Goal: Task Accomplishment & Management: Use online tool/utility

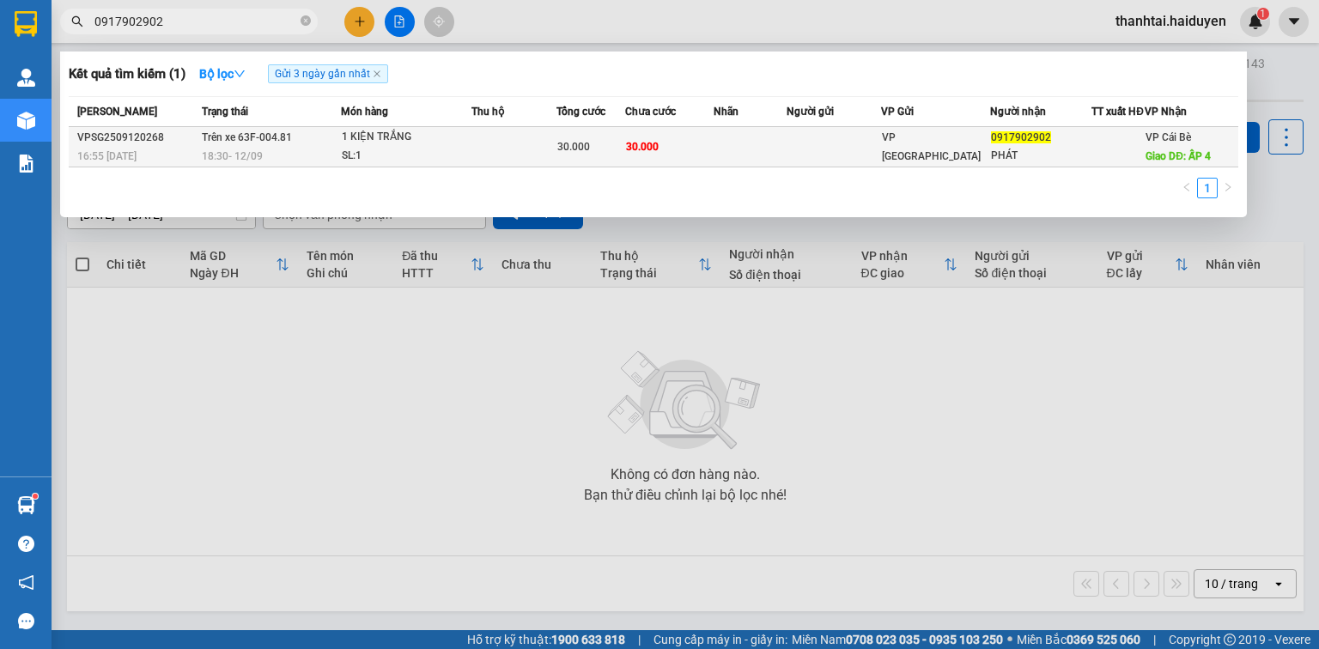
type input "0917902902"
click at [216, 158] on span "18:30 [DATE]" at bounding box center [232, 156] width 61 height 14
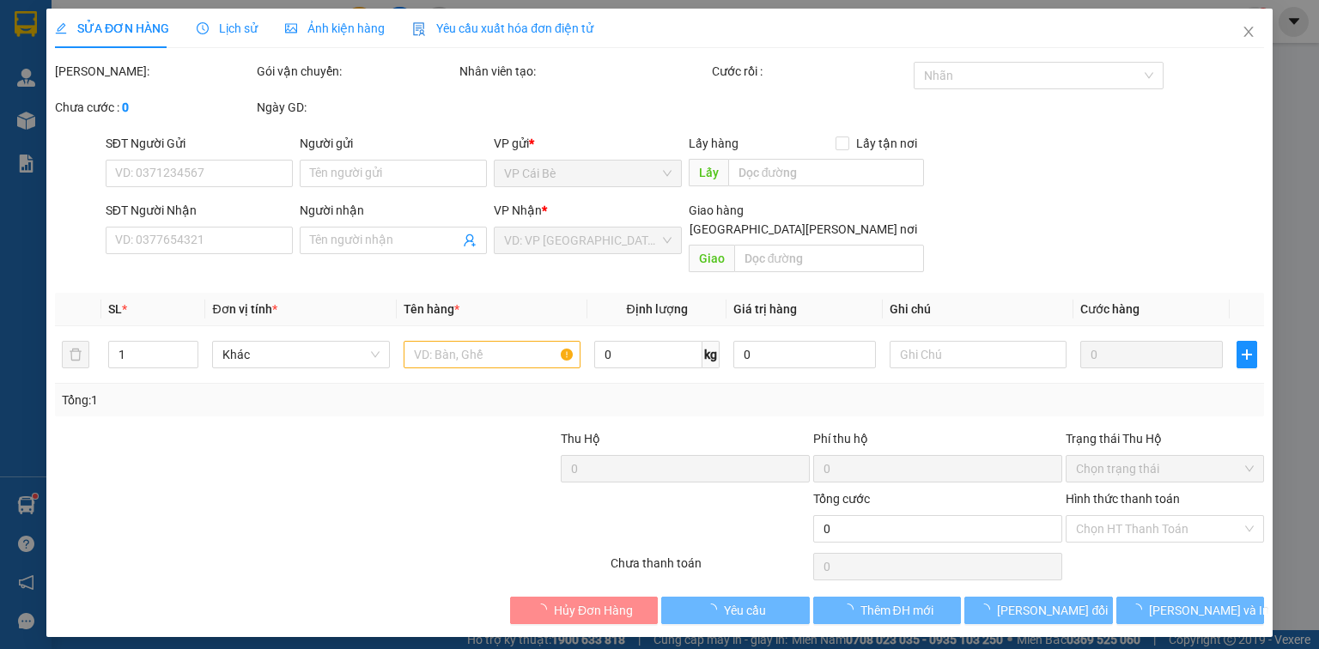
type input "0917902902"
type input "PHÁT"
type input "ẤP 4"
type input "30.000"
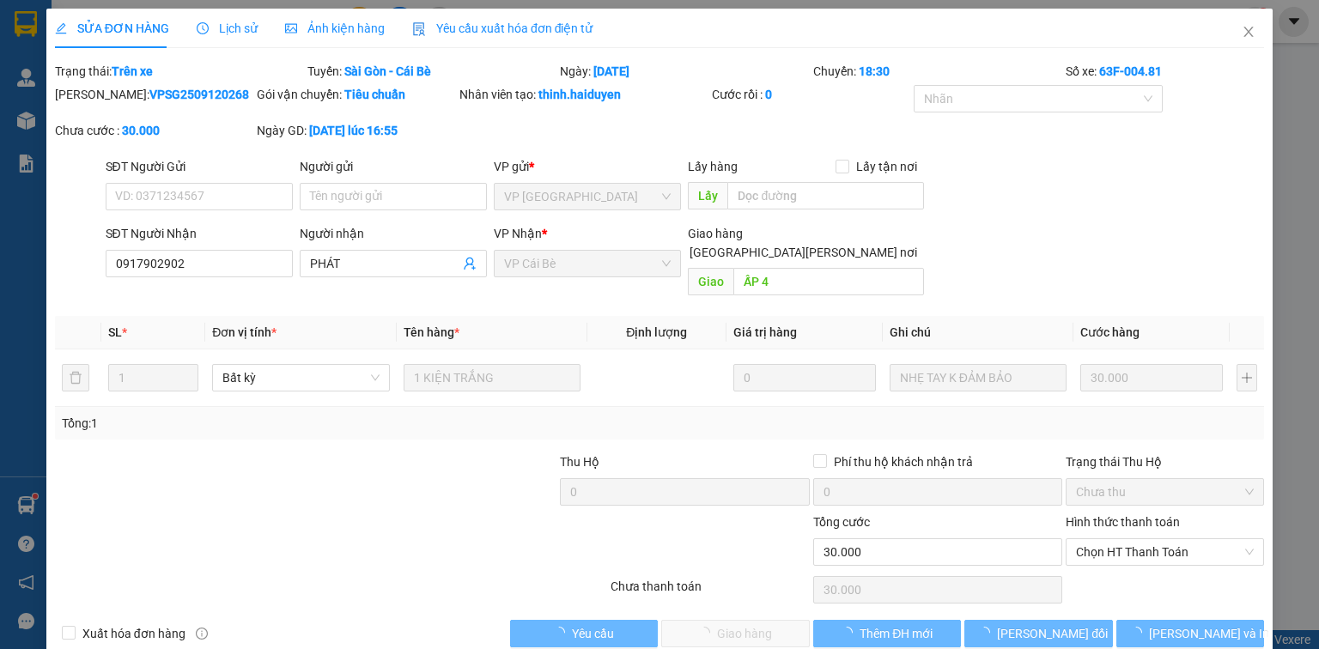
click at [201, 23] on icon "clock-circle" at bounding box center [203, 28] width 12 height 12
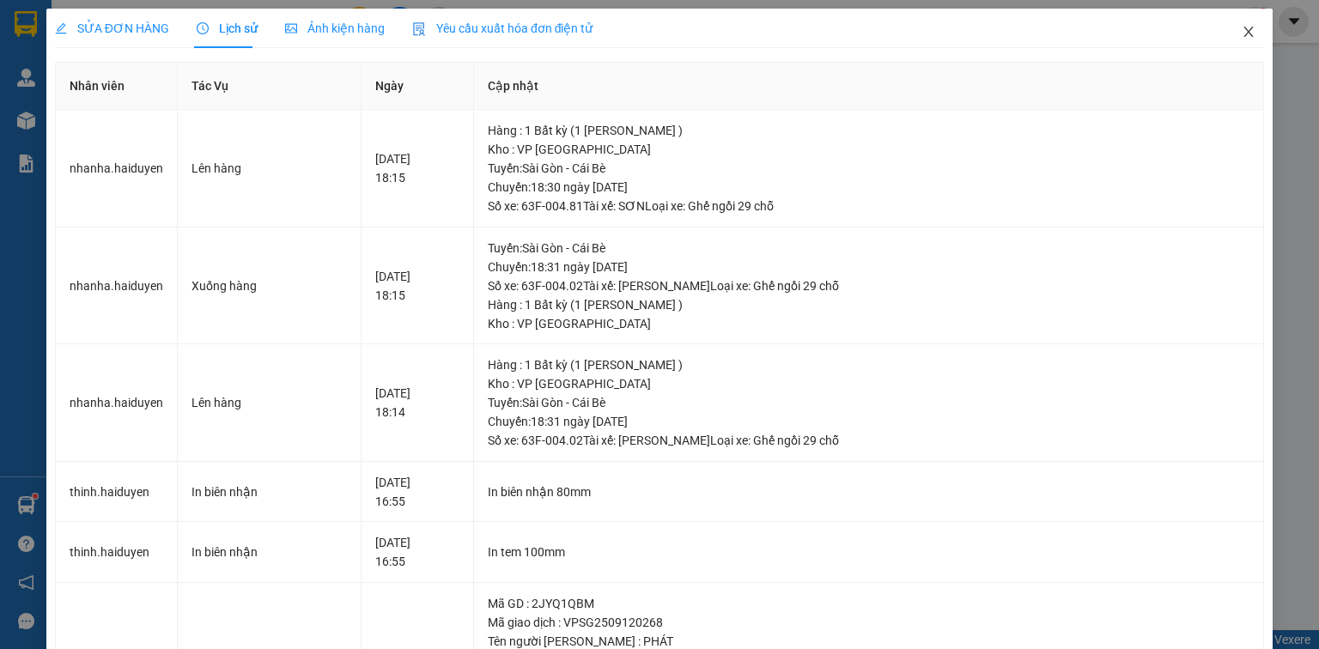
click at [1240, 24] on span "Close" at bounding box center [1248, 33] width 48 height 48
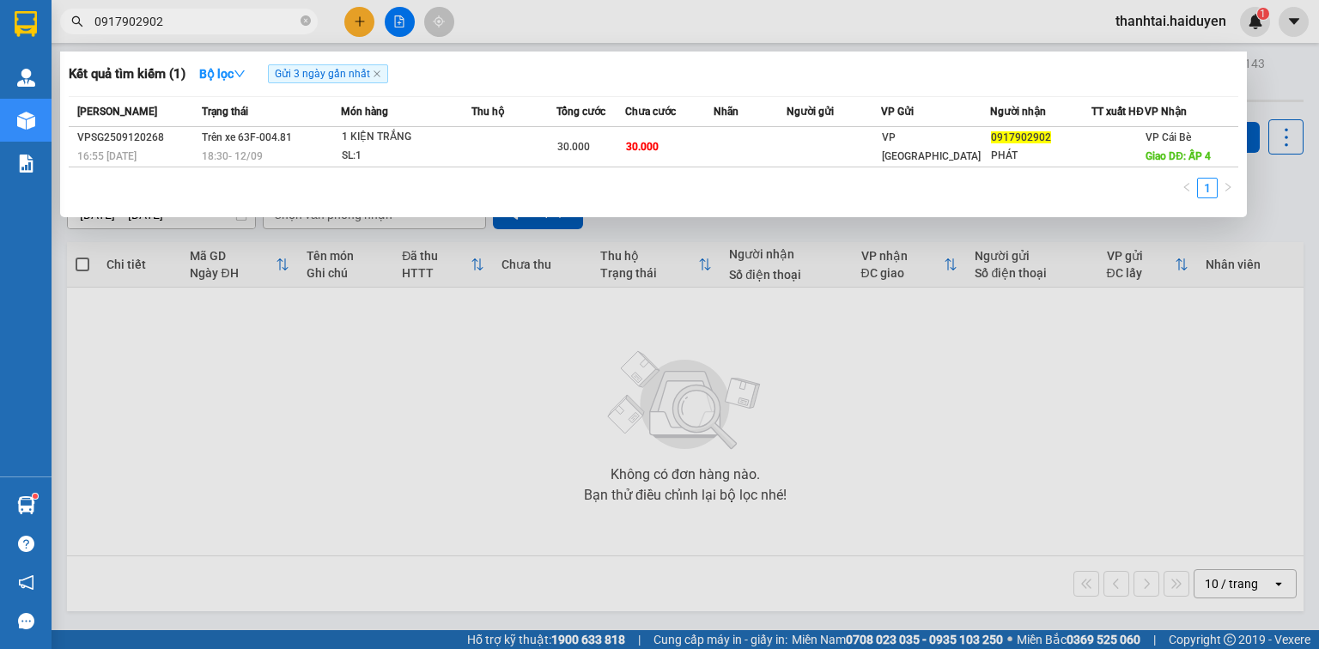
click at [202, 12] on input "0917902902" at bounding box center [195, 21] width 203 height 19
click at [199, 24] on input "0917902902" at bounding box center [195, 21] width 203 height 19
click at [302, 21] on icon "close-circle" at bounding box center [306, 20] width 10 height 10
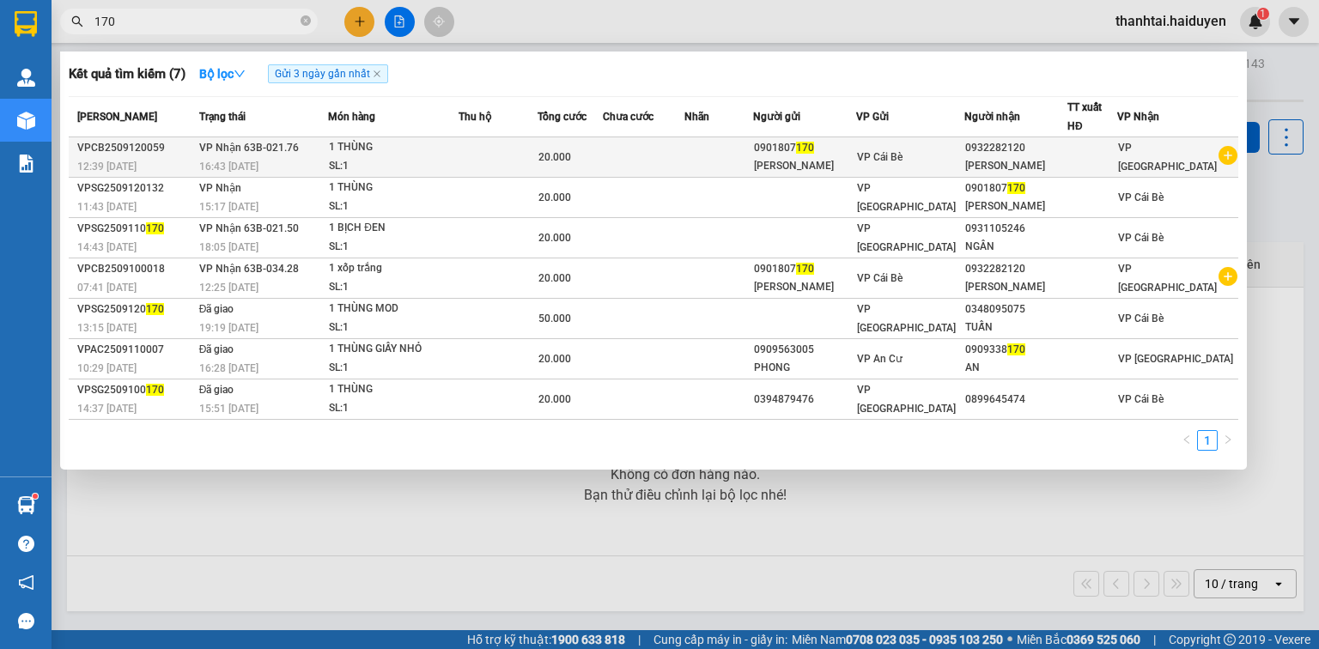
type input "170"
click at [525, 172] on td at bounding box center [498, 157] width 79 height 40
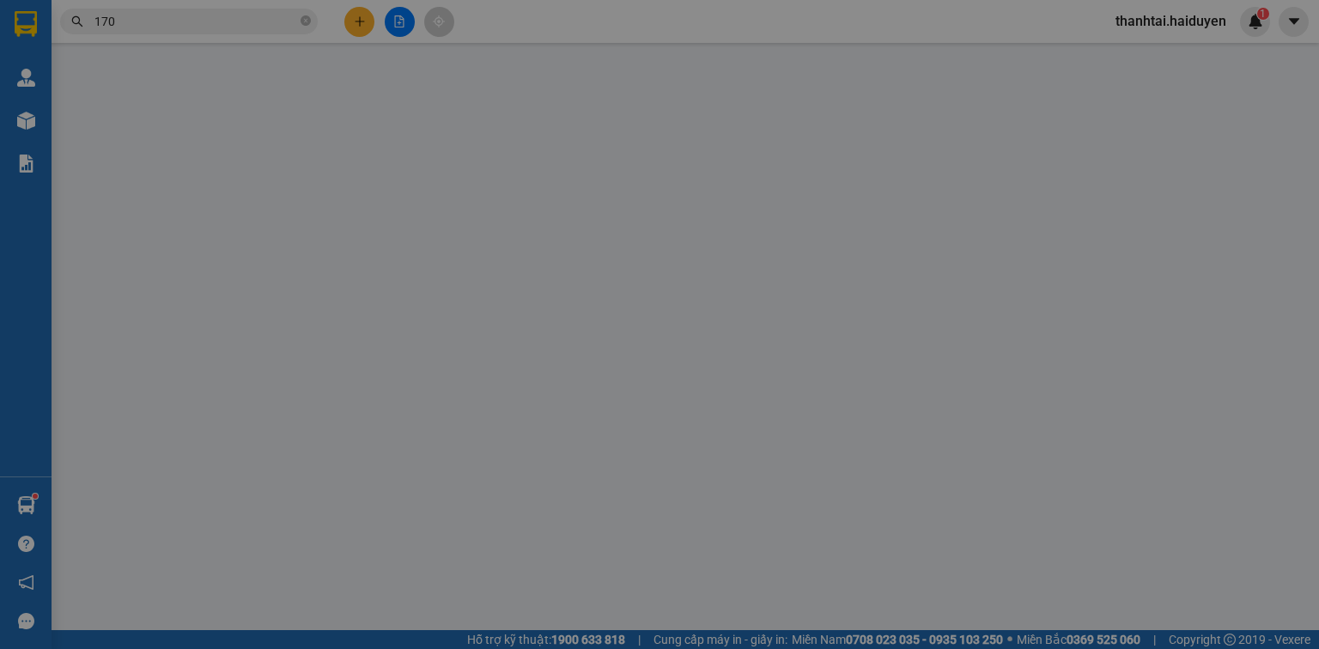
type input "0901807170"
type input "XUÂN LÝ"
type input "0932282120"
type input "MINH LÝ"
type input "20.000"
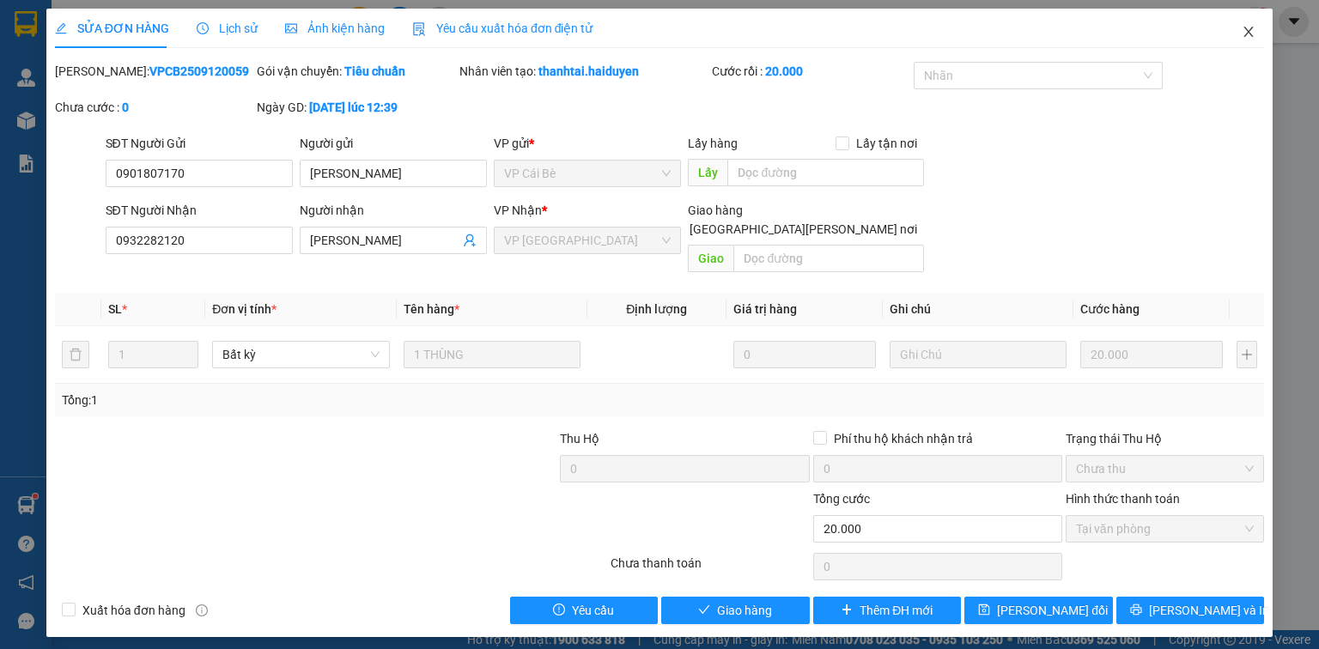
click at [1248, 33] on icon "close" at bounding box center [1248, 32] width 9 height 10
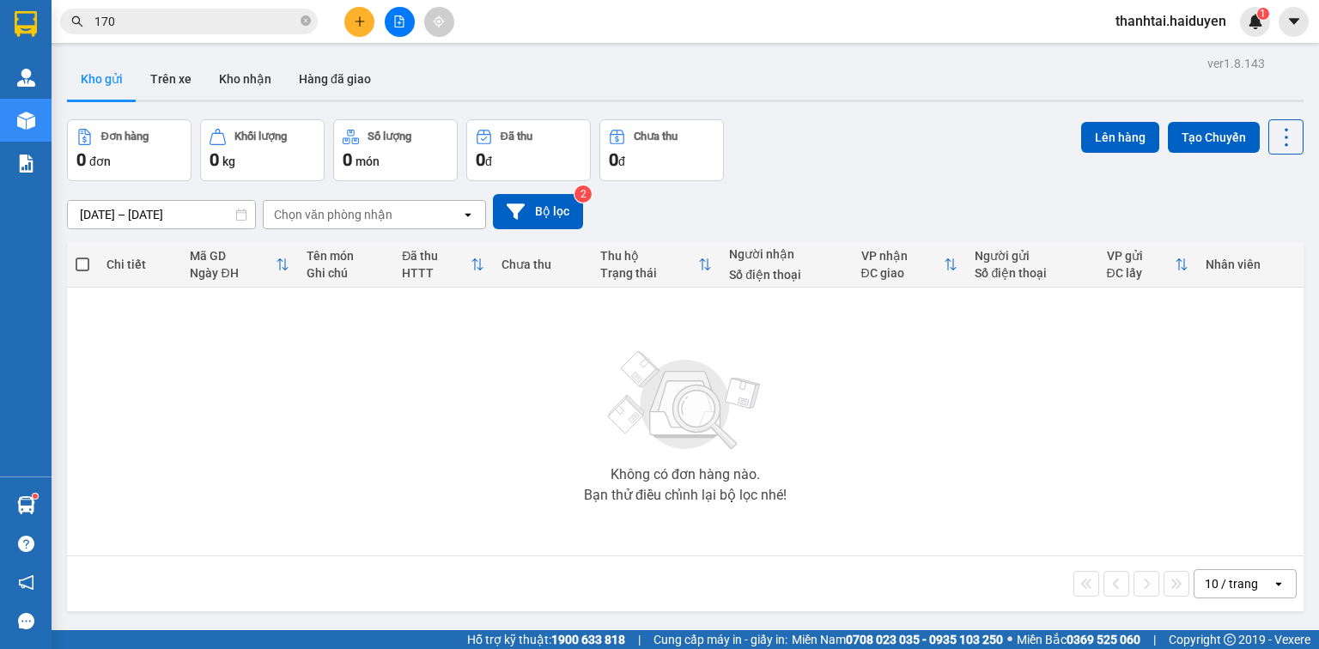
click at [190, 23] on input "170" at bounding box center [195, 21] width 203 height 19
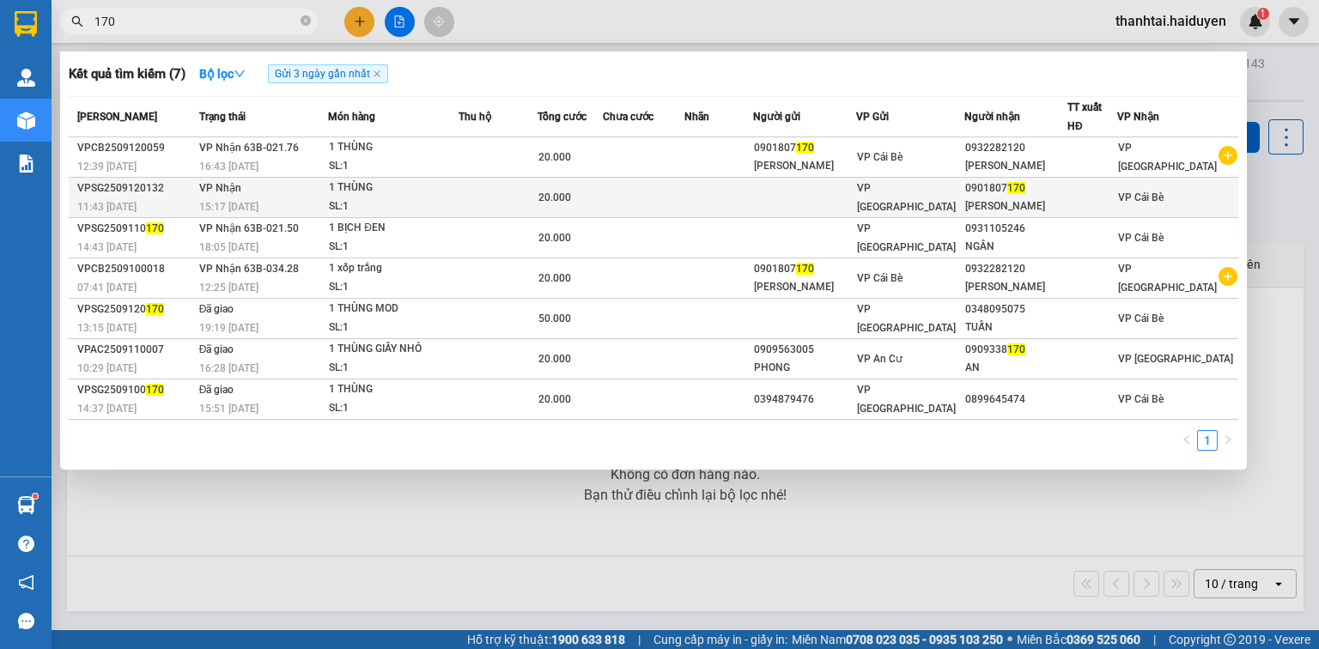
click at [385, 200] on div "SL: 1" at bounding box center [393, 206] width 129 height 19
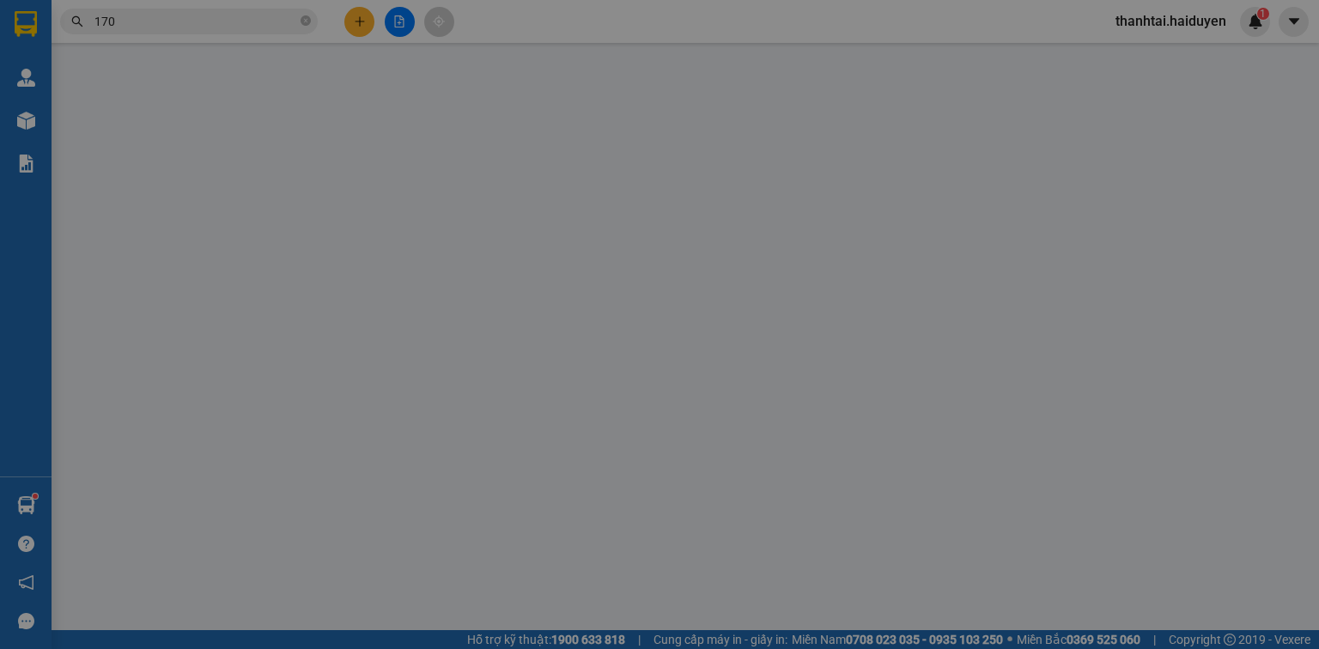
type input "0901807170"
type input "XUÂN LÝ"
type input "20.000"
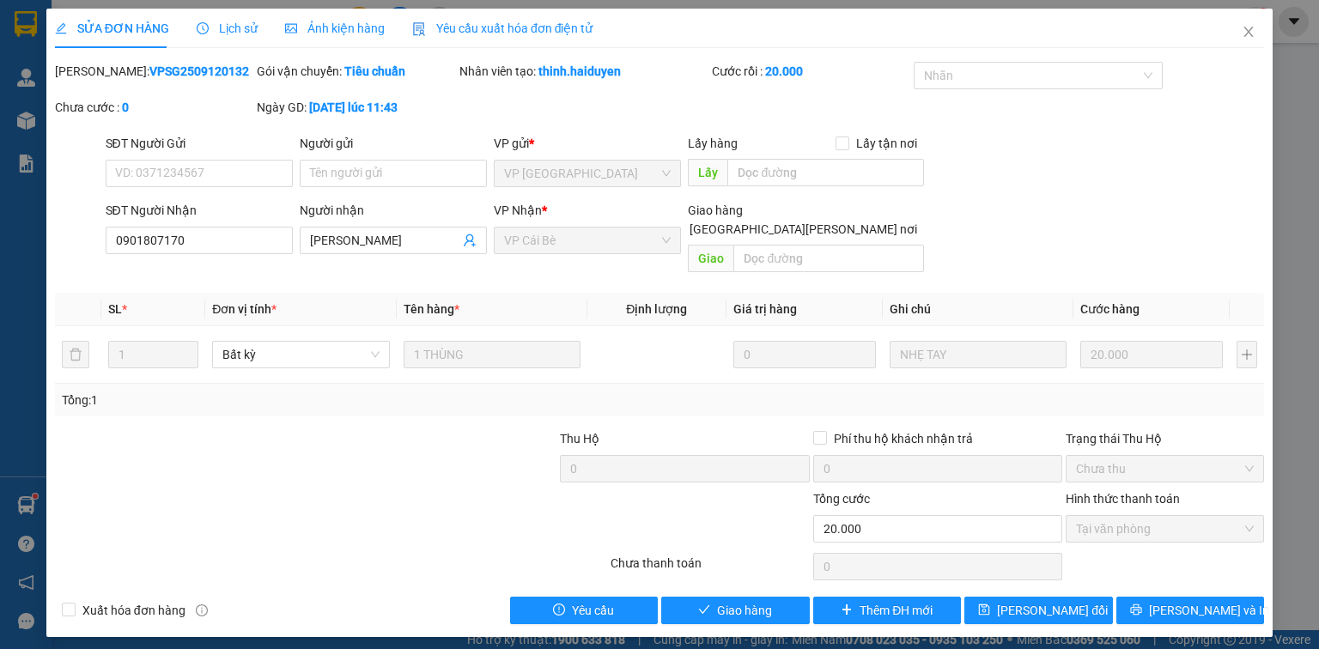
click at [735, 576] on div "Total Paid Fee 20.000 Total UnPaid Fee 0 Cash Collection Total Fee Mã ĐH: VPSG2…" at bounding box center [659, 343] width 1209 height 562
click at [742, 601] on span "Giao hàng" at bounding box center [744, 610] width 55 height 19
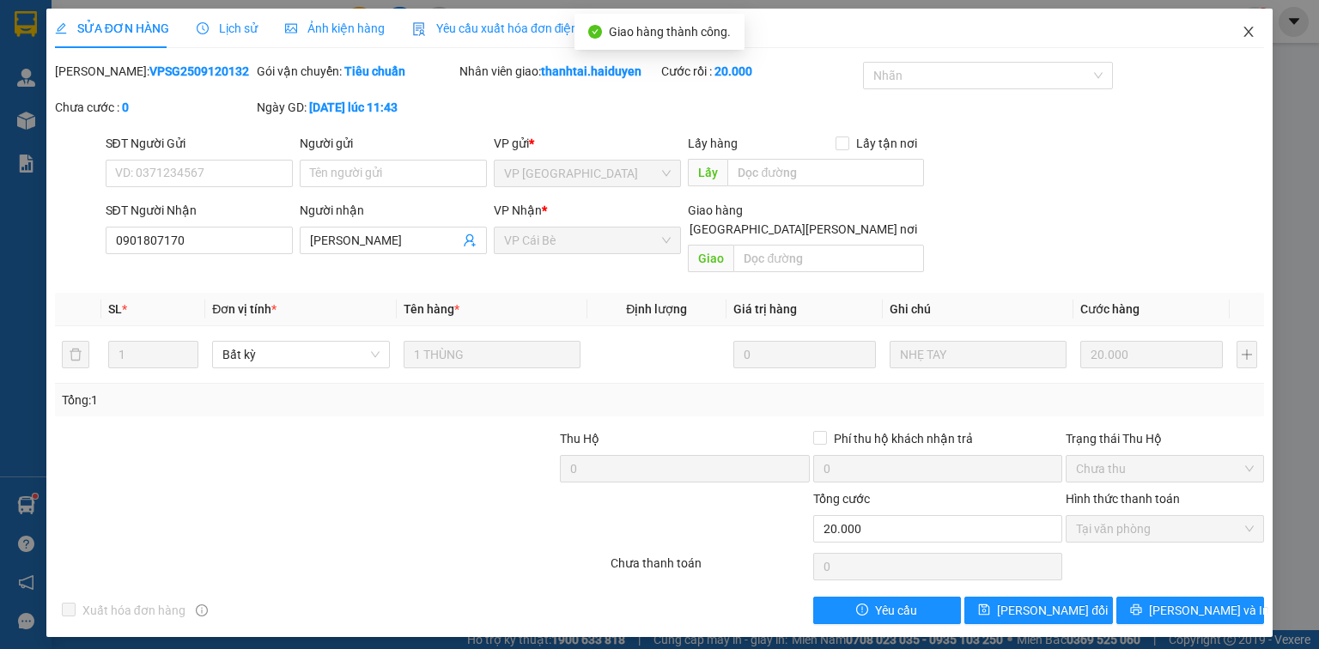
click at [1249, 27] on icon "close" at bounding box center [1249, 32] width 14 height 14
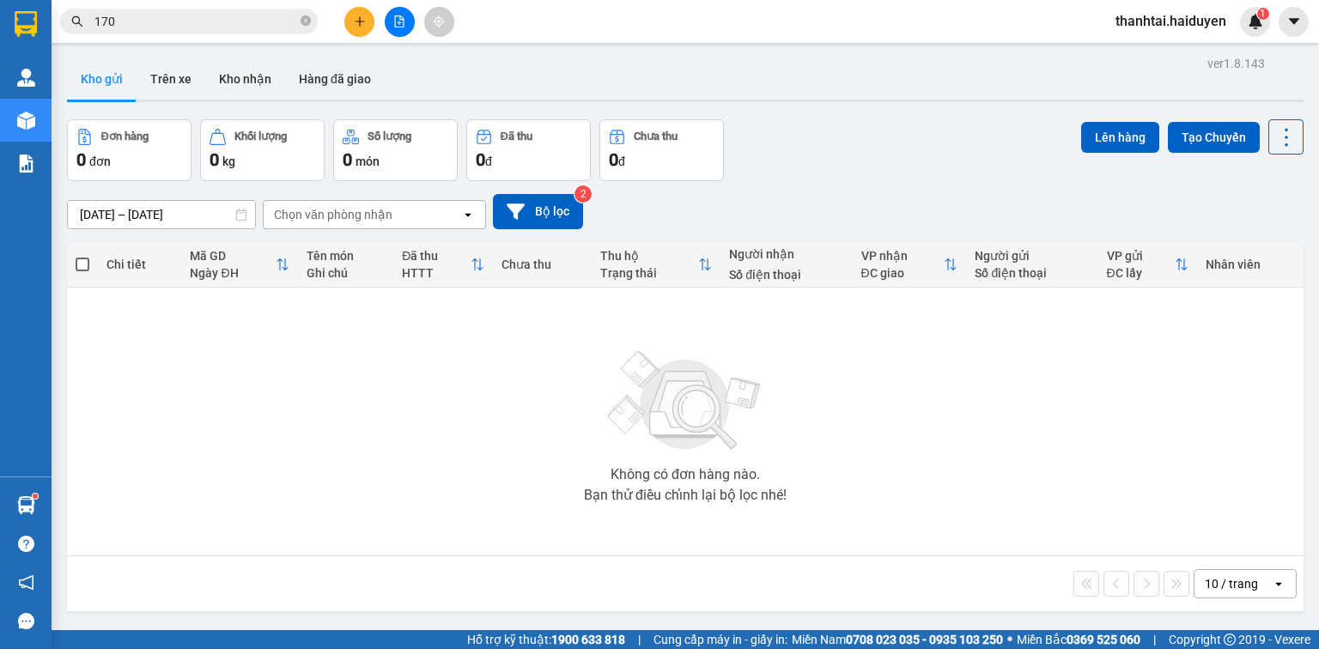
click at [155, 24] on input "170" at bounding box center [195, 21] width 203 height 19
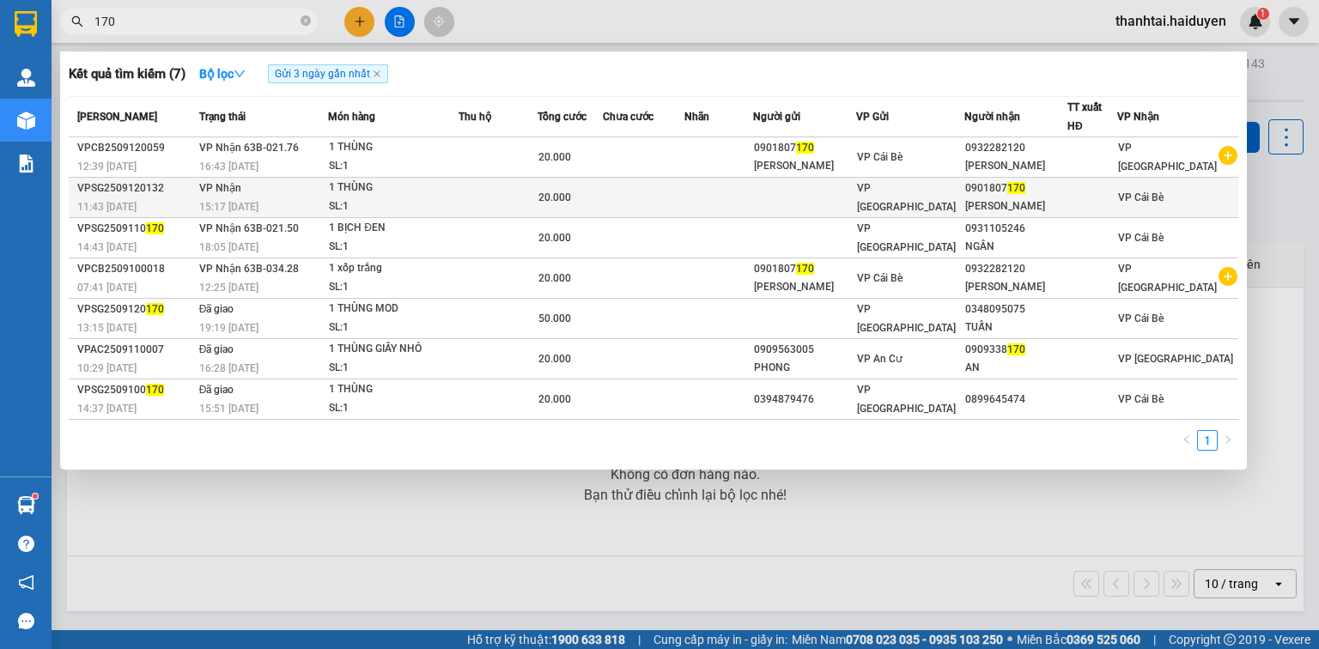
click at [396, 197] on div "SL: 1" at bounding box center [393, 206] width 129 height 19
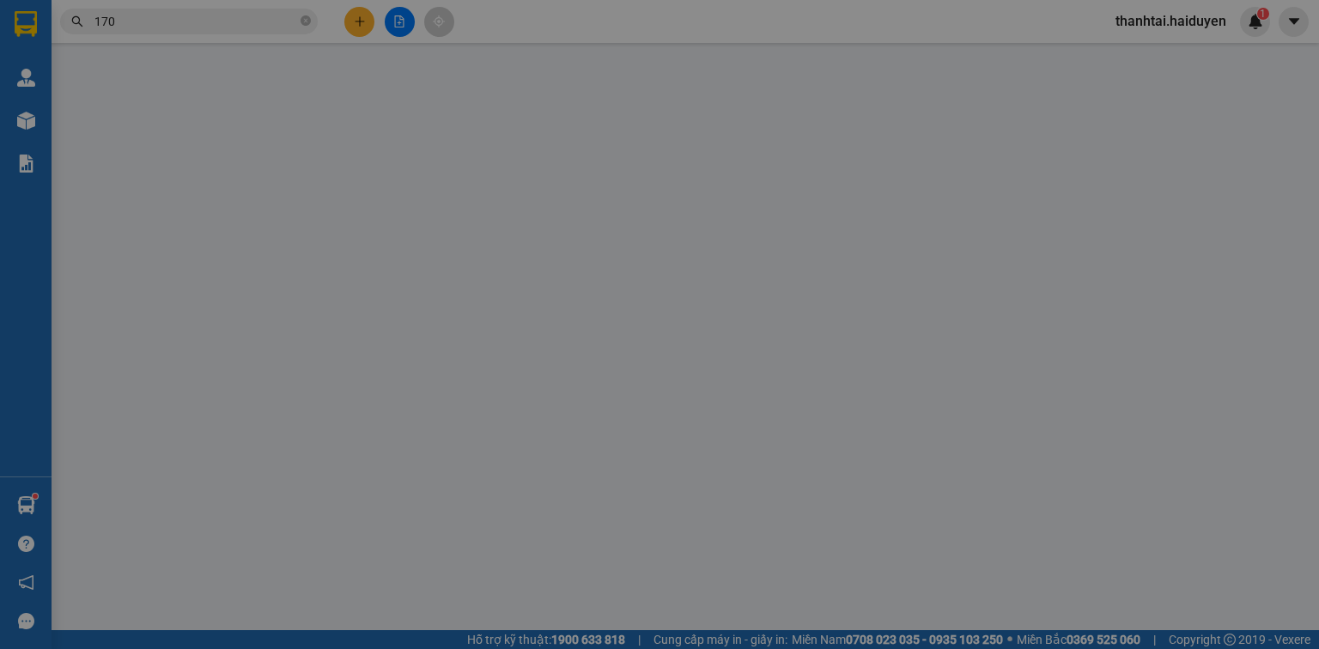
type input "0901807170"
type input "XUÂN LÝ"
type input "20.000"
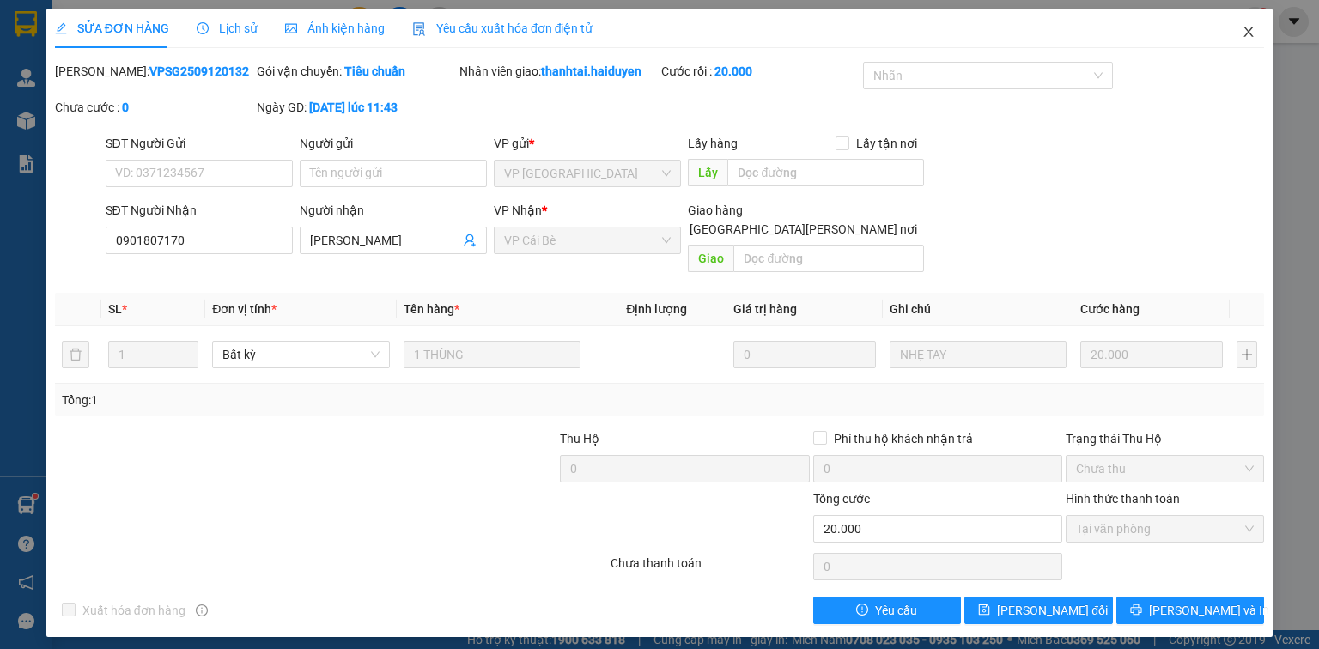
click at [1248, 29] on icon "close" at bounding box center [1249, 32] width 14 height 14
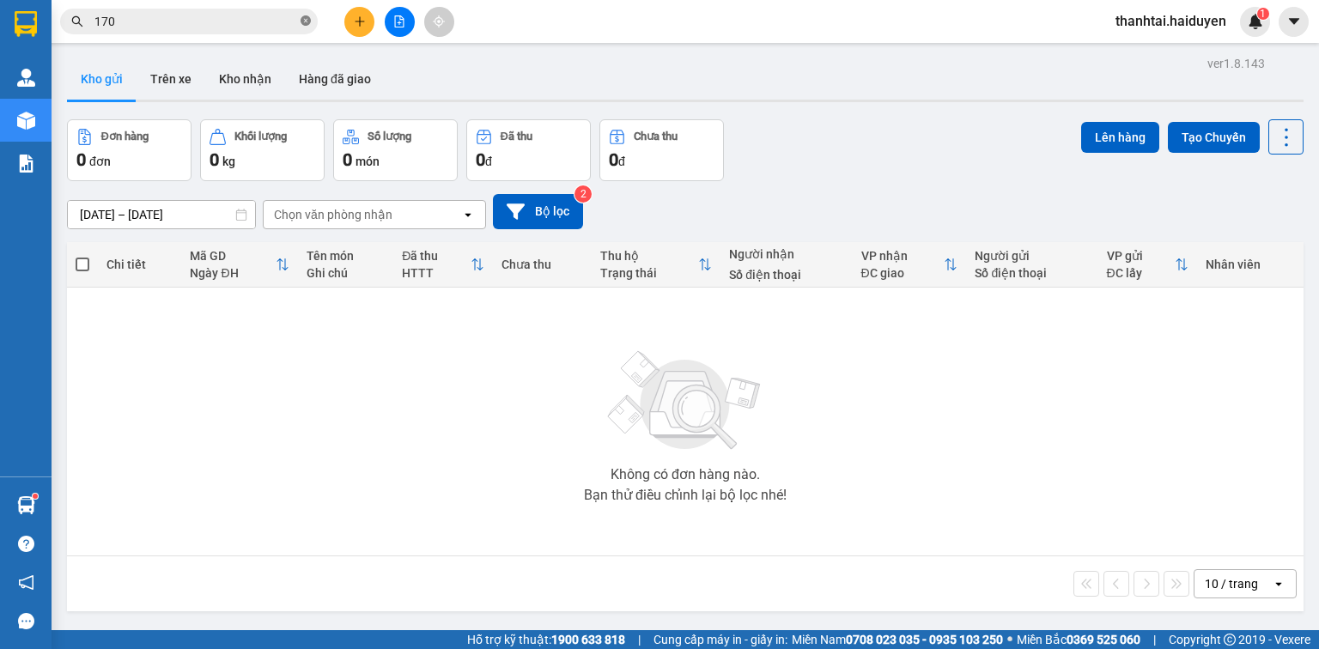
click at [306, 15] on icon "close-circle" at bounding box center [306, 20] width 10 height 10
click at [203, 21] on input "text" at bounding box center [195, 21] width 203 height 19
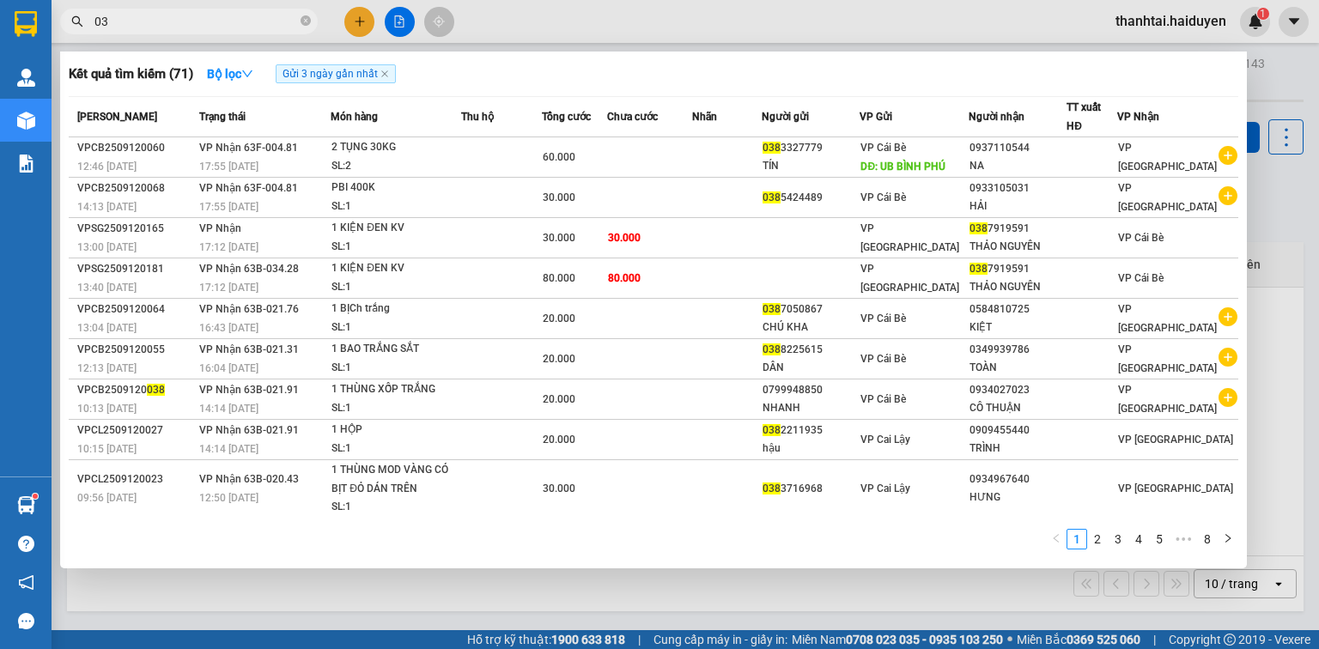
type input "0"
type input "7867"
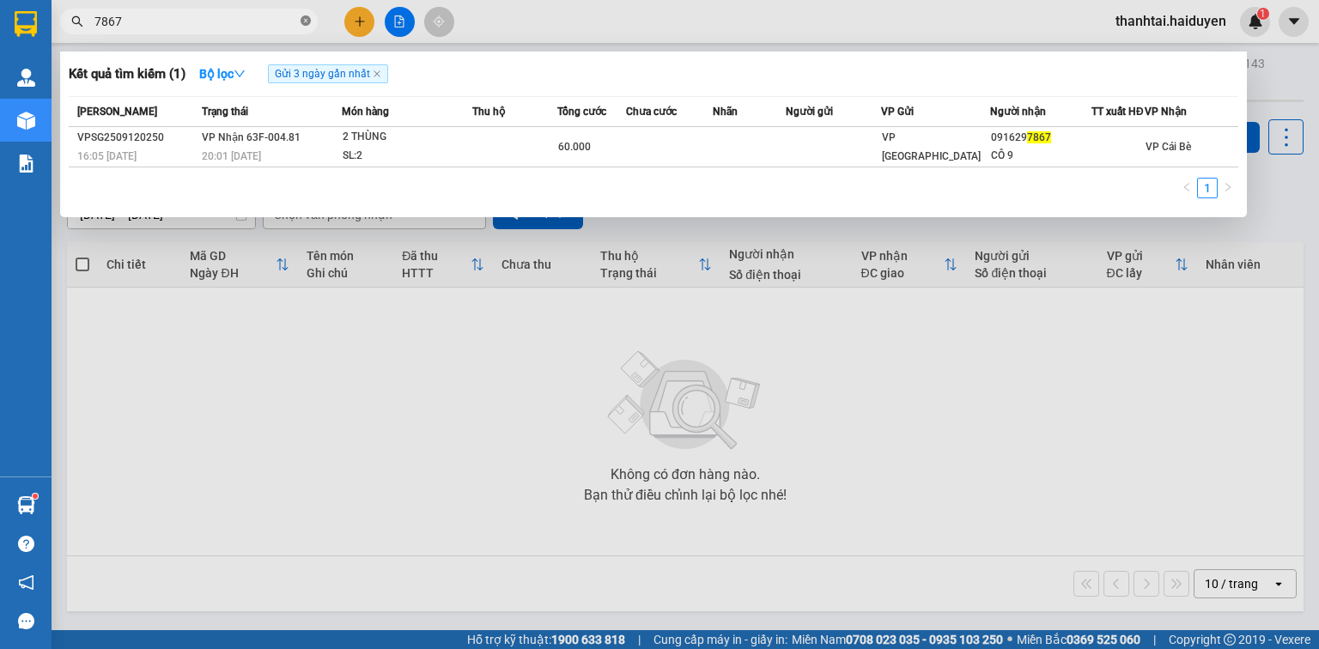
click at [307, 16] on icon "close-circle" at bounding box center [306, 20] width 10 height 10
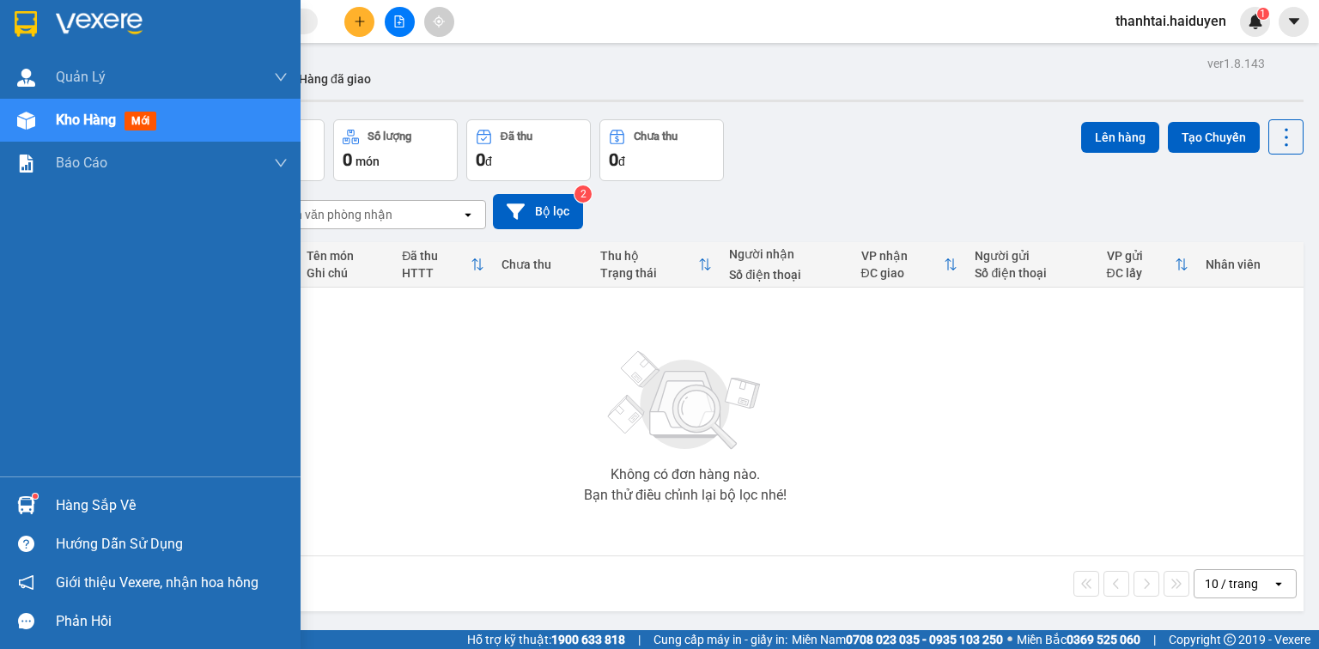
click at [41, 500] on div "Hàng sắp về" at bounding box center [150, 505] width 301 height 39
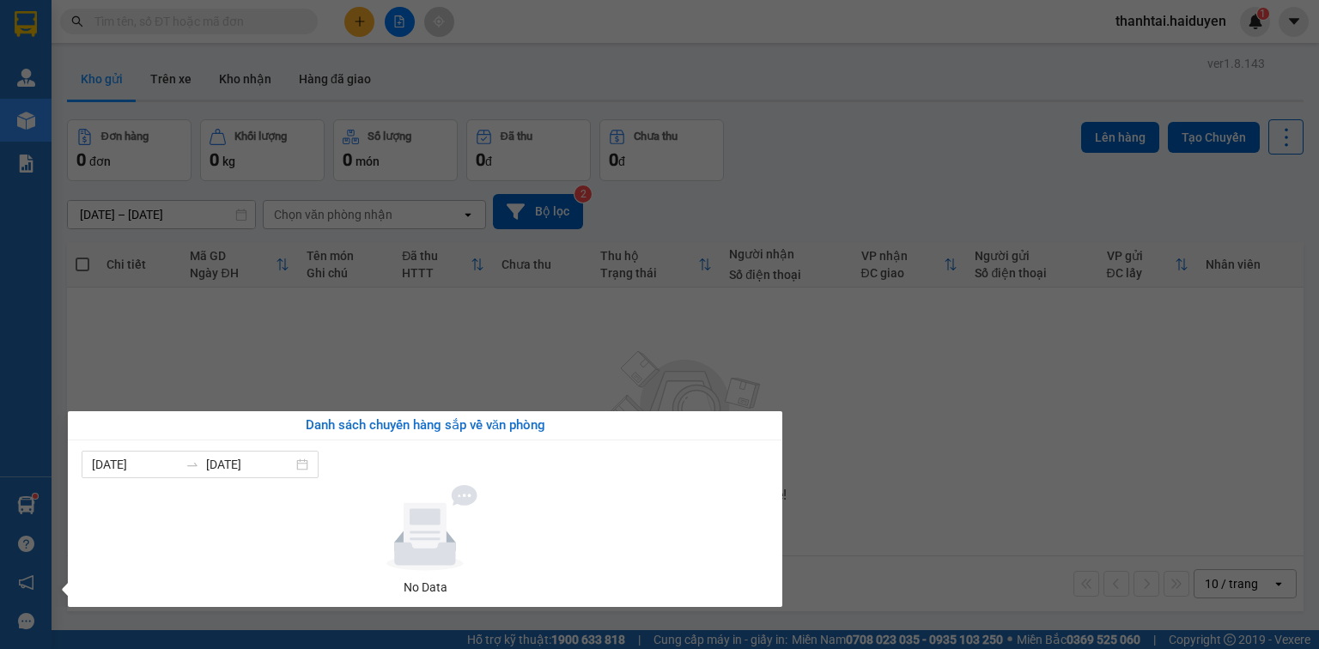
click at [368, 355] on section "Kết quả tìm kiếm ( 1 ) Bộ lọc Gửi 3 ngày gần nhất Mã ĐH Trạng thái Món hàng Thu…" at bounding box center [659, 324] width 1319 height 649
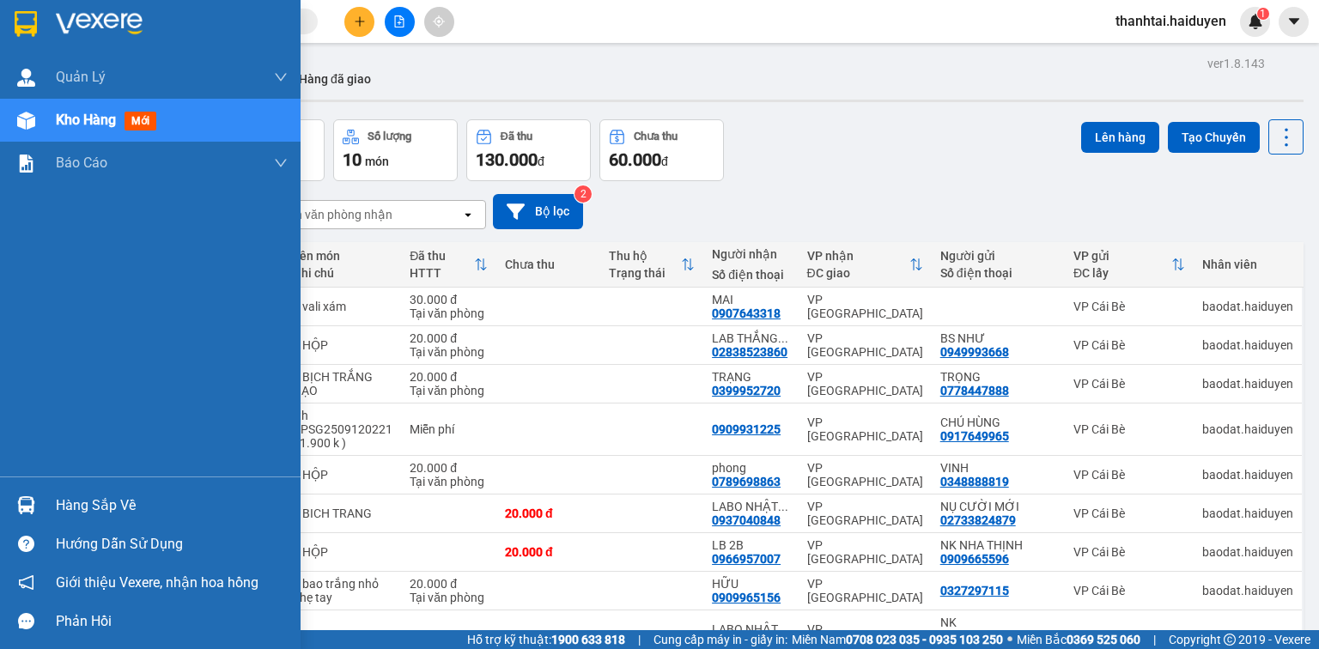
click at [52, 512] on div "Hàng sắp về" at bounding box center [150, 505] width 301 height 39
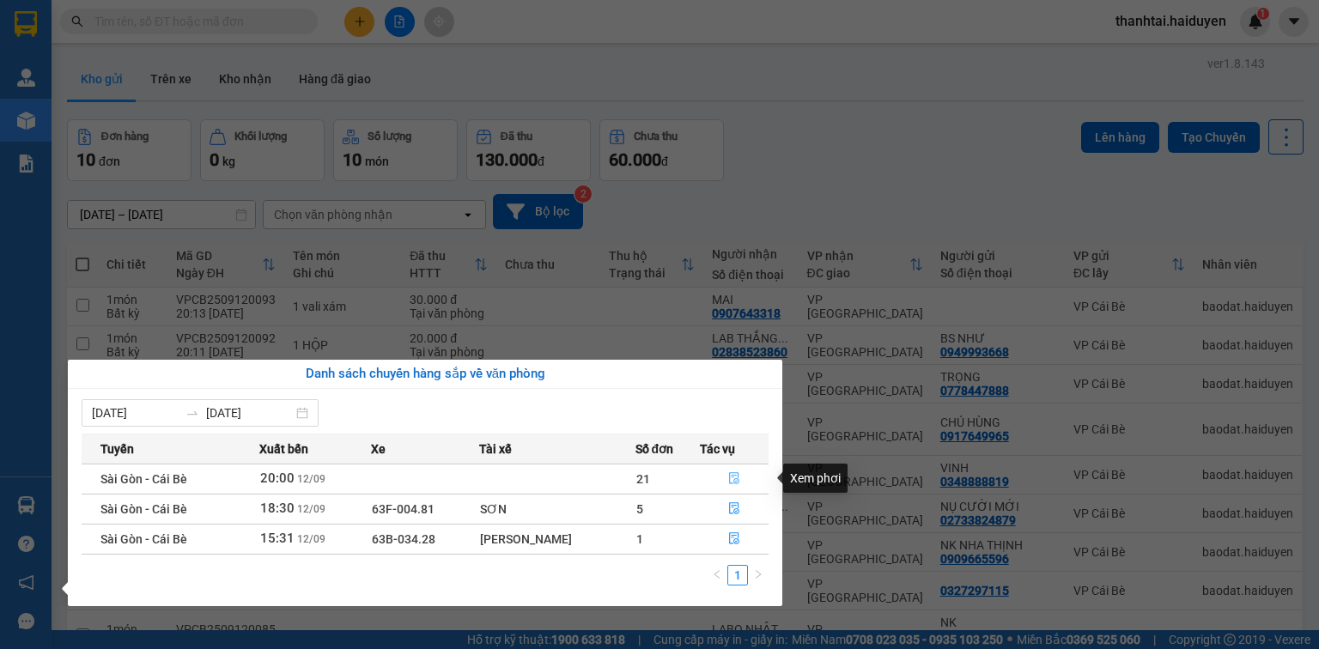
click at [732, 477] on icon "file-done" at bounding box center [734, 479] width 10 height 12
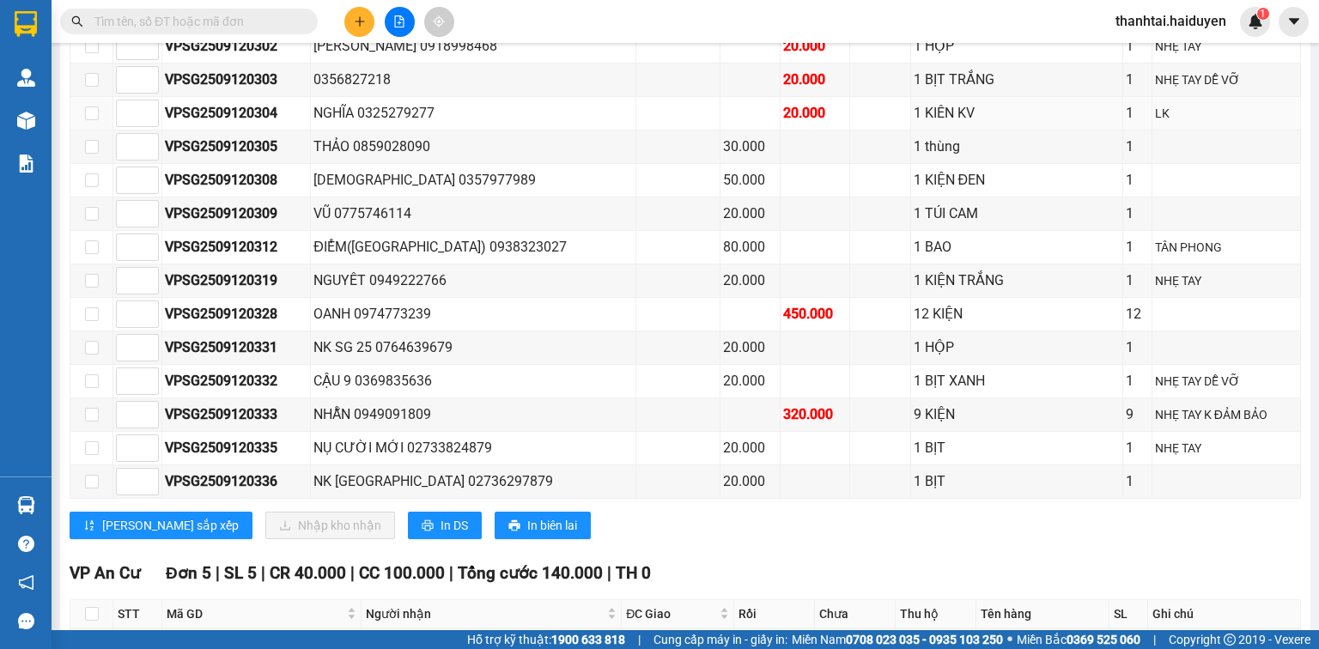
scroll to position [1580, 0]
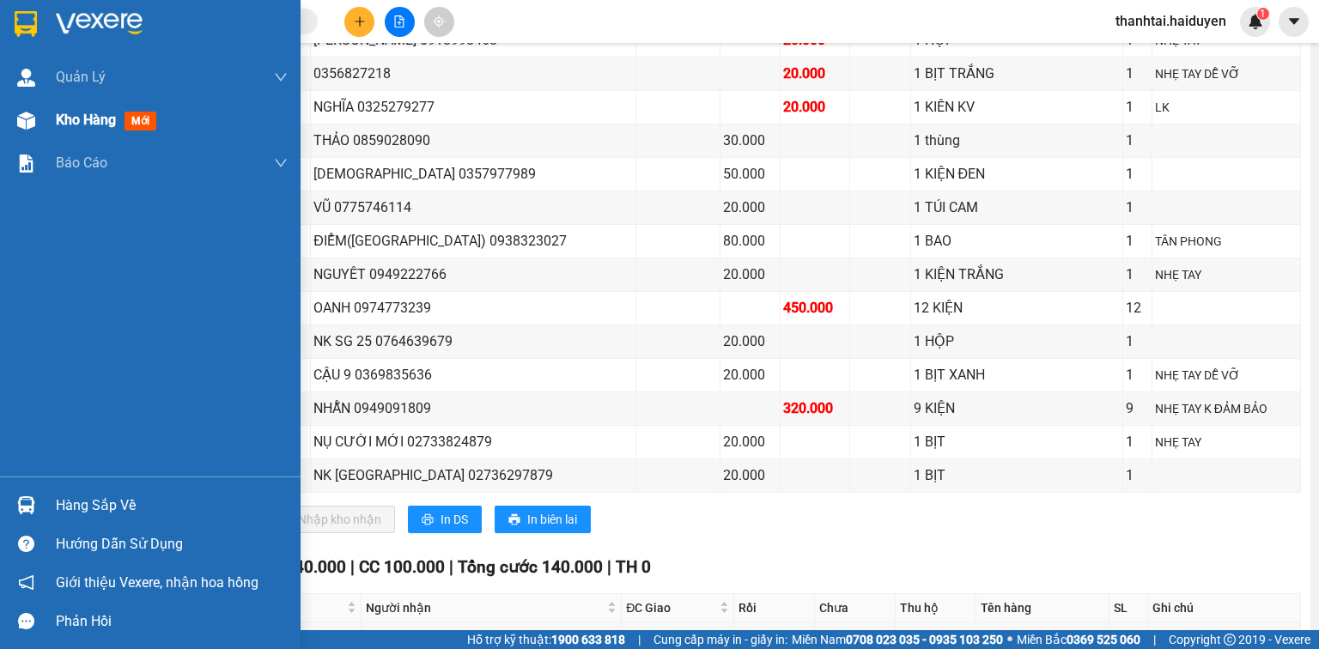
click at [63, 115] on span "Kho hàng" at bounding box center [86, 120] width 60 height 16
